Goal: Contribute content

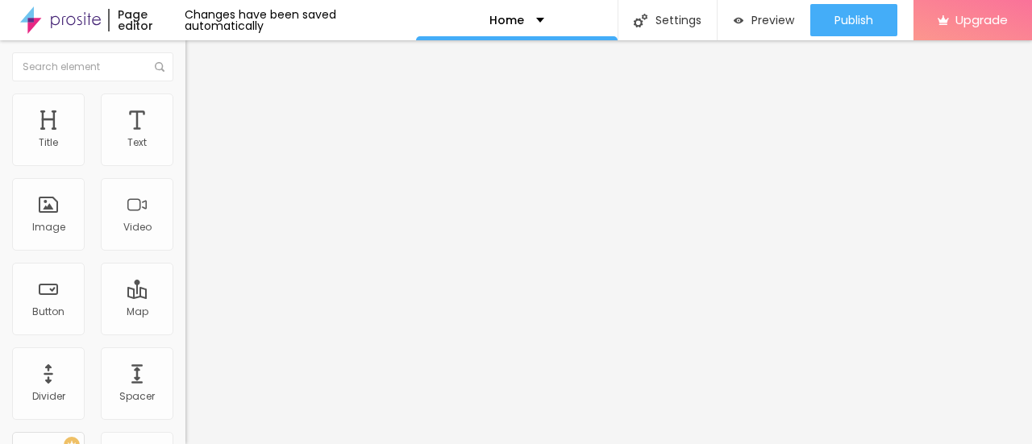
click at [186, 139] on span "Change image" at bounding box center [229, 132] width 86 height 14
click at [186, 165] on div "Text Click me" at bounding box center [279, 146] width 186 height 40
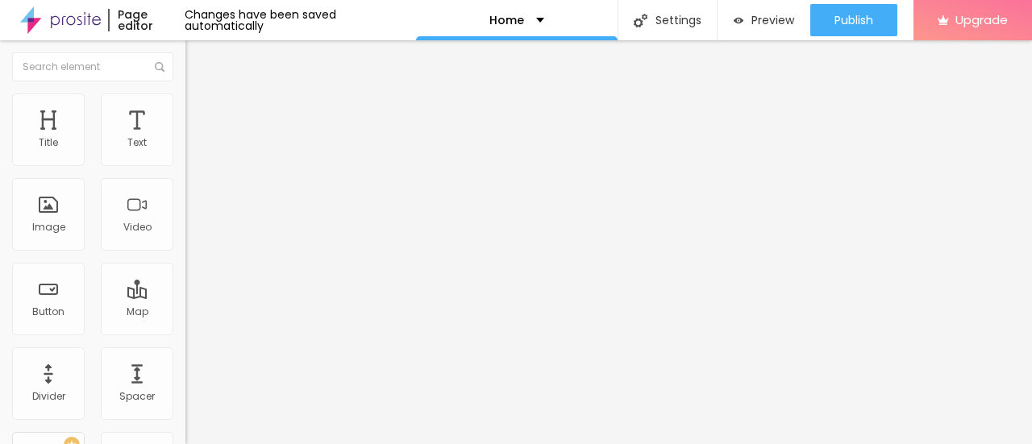
click at [186, 152] on input "Click me" at bounding box center [283, 144] width 194 height 16
paste input "Book Now👉8828385899"
type input "Book Now👉8828385899"
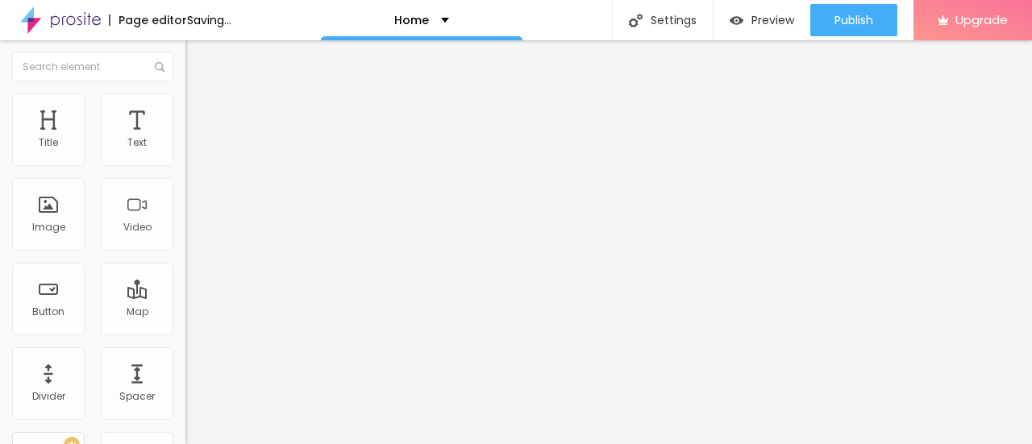
click at [186, 327] on input "https://" at bounding box center [283, 324] width 194 height 16
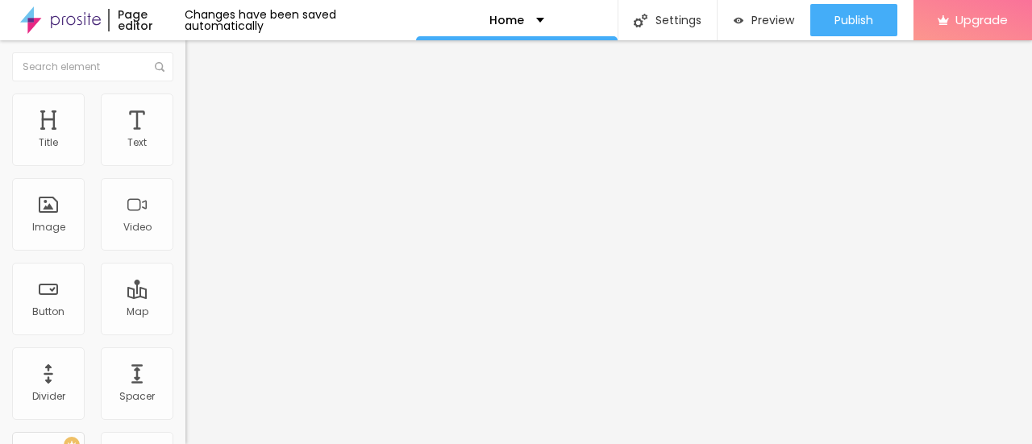
paste input "[DOMAIN_NAME][URL]"
type input "[URL][DOMAIN_NAME]"
click at [57, 228] on div "Image" at bounding box center [48, 227] width 33 height 11
click at [186, 139] on span "Add image" at bounding box center [219, 132] width 66 height 14
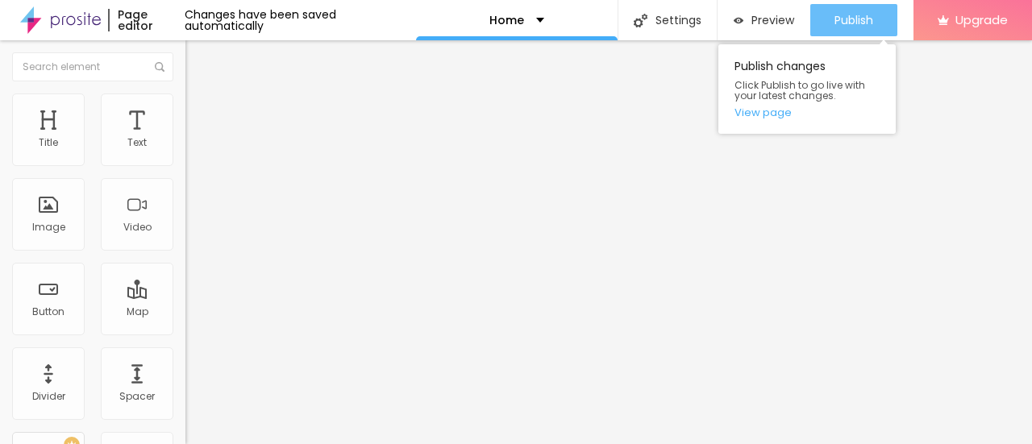
click at [847, 19] on span "Publish" at bounding box center [854, 20] width 39 height 13
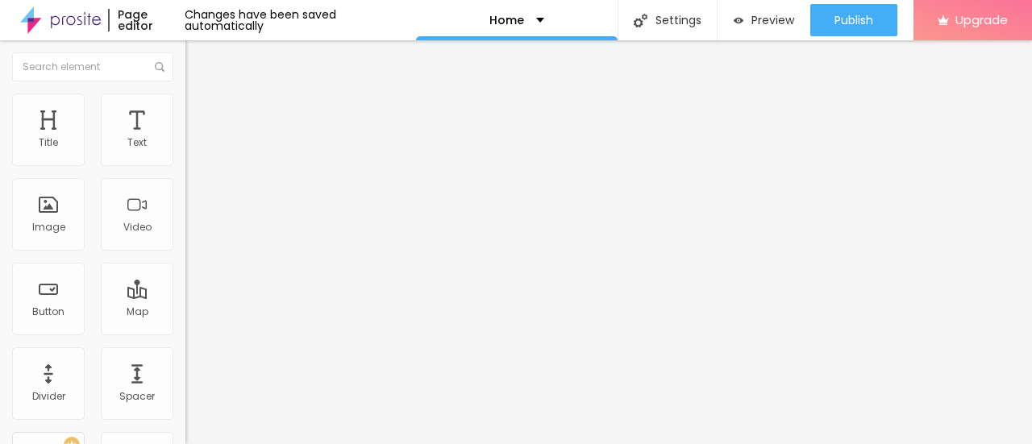
click at [75, 27] on img at bounding box center [60, 20] width 81 height 40
